Goal: Check status: Check status

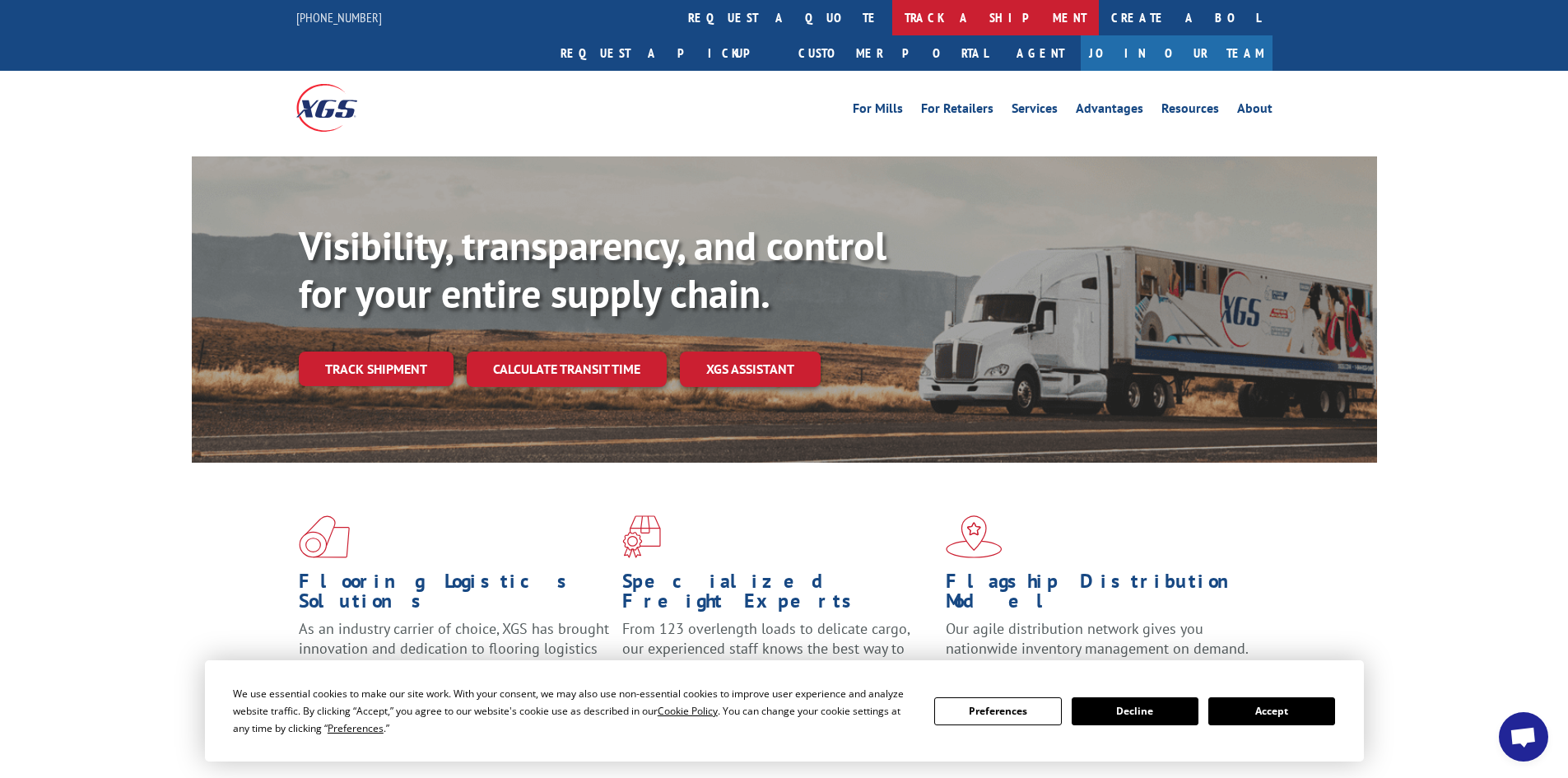
click at [892, 15] on link "track a shipment" at bounding box center [996, 17] width 207 height 35
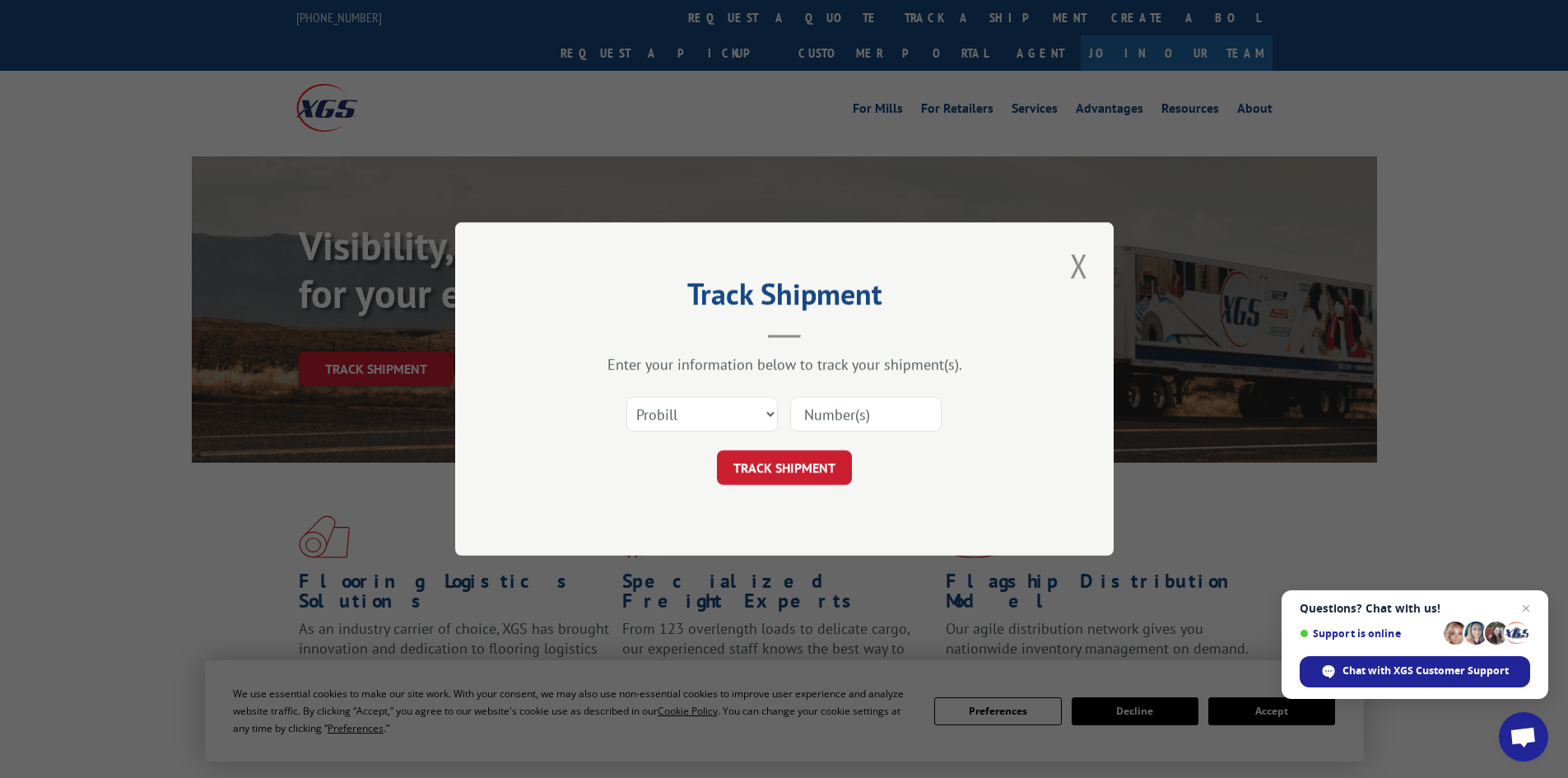
click at [835, 413] on input at bounding box center [865, 414] width 152 height 34
paste input "16754162"
type input "16754162"
click at [803, 474] on button "TRACK SHIPMENT" at bounding box center [784, 467] width 135 height 34
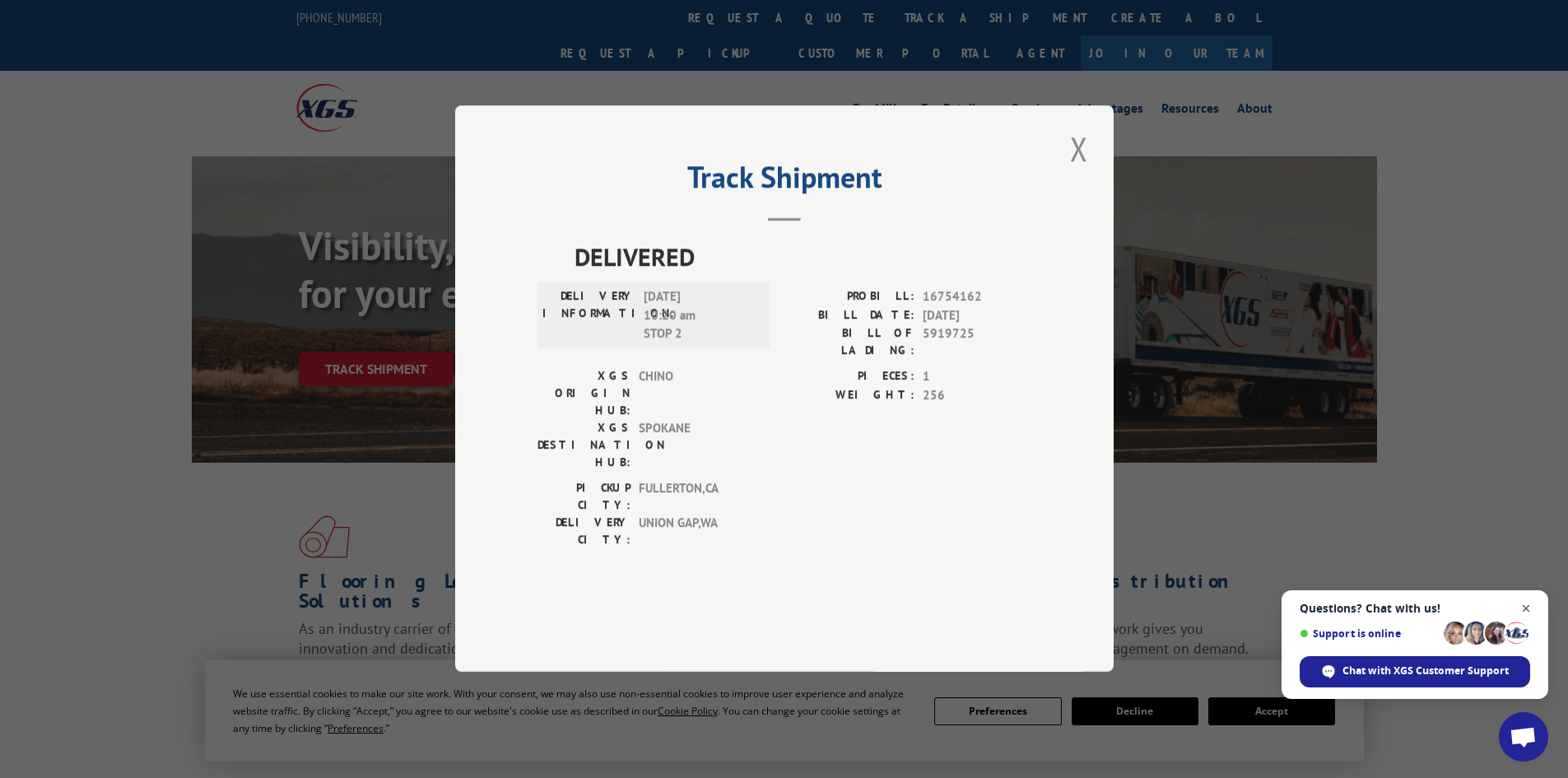
click at [1522, 606] on span "Open chat" at bounding box center [1526, 608] width 21 height 21
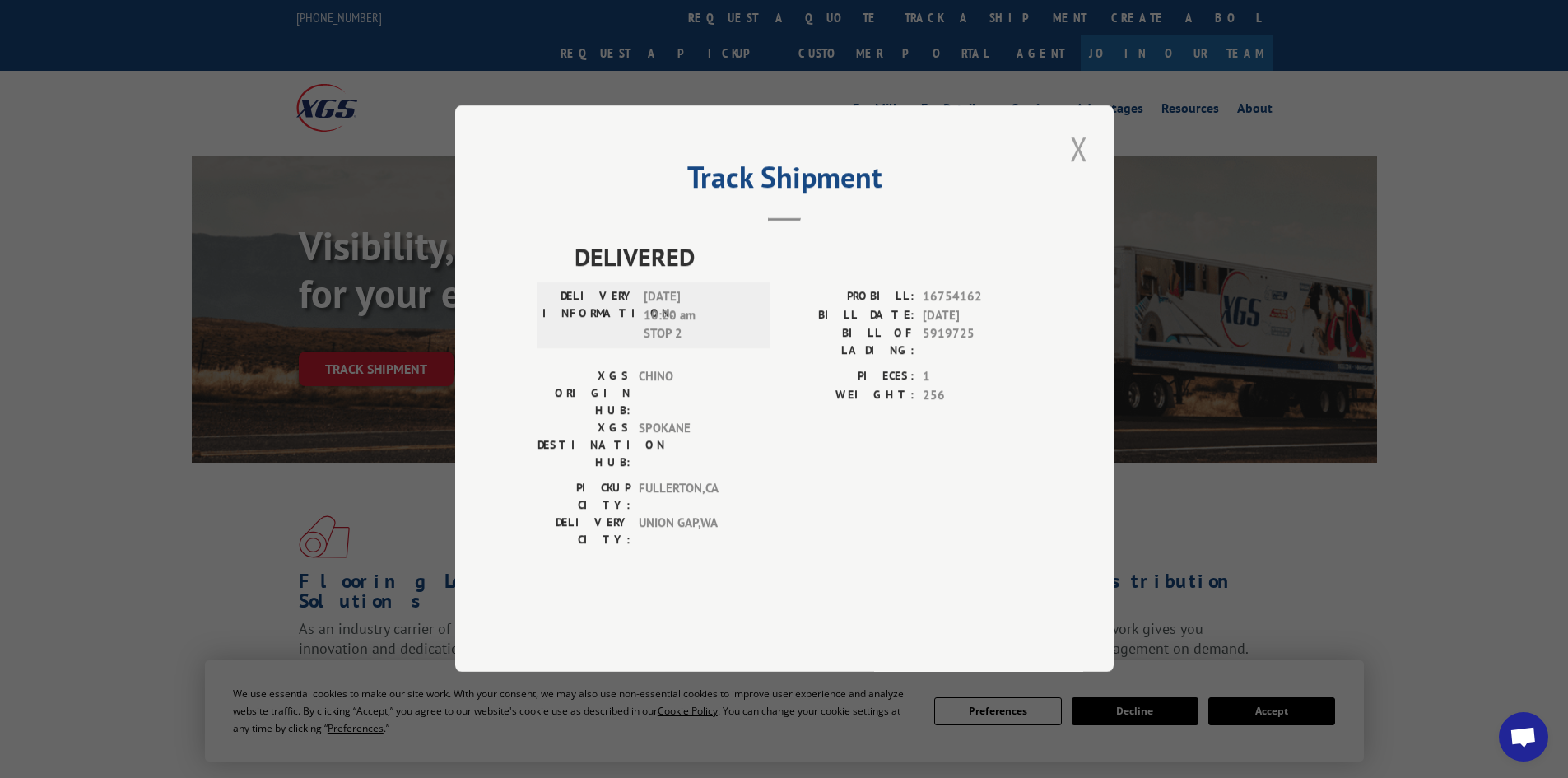
click at [1076, 172] on button "Close modal" at bounding box center [1078, 148] width 28 height 45
